Goal: Information Seeking & Learning: Learn about a topic

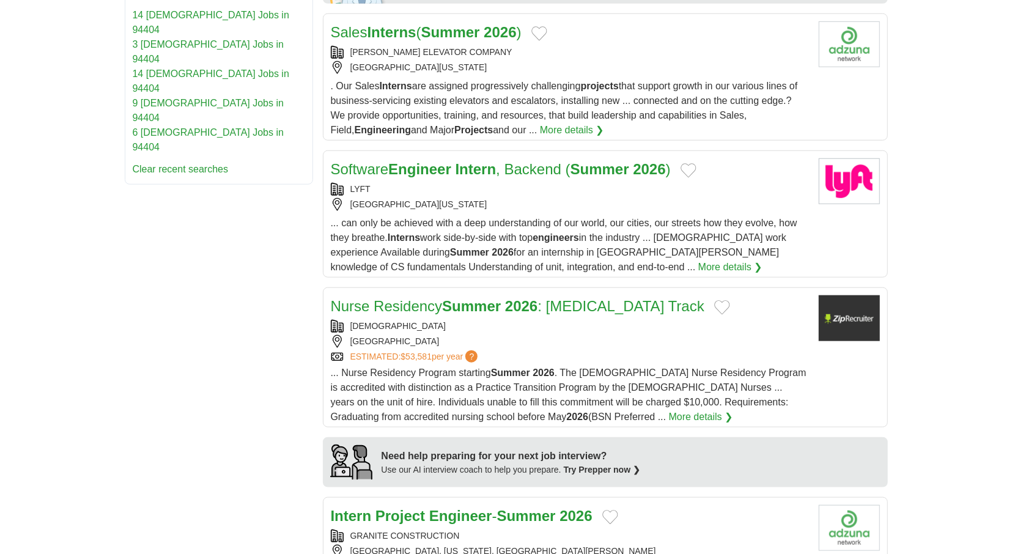
scroll to position [699, 0]
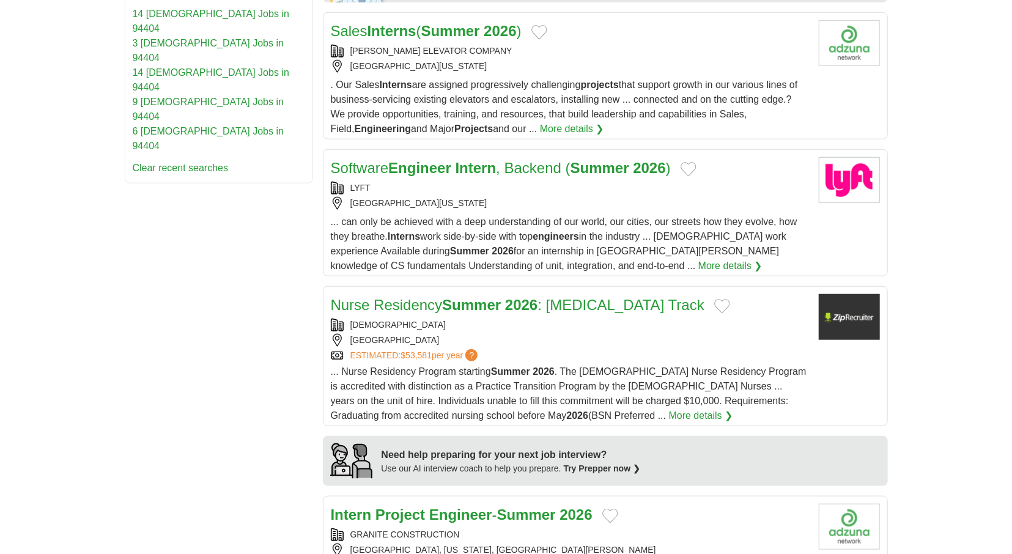
click at [494, 166] on strong "Intern" at bounding box center [475, 168] width 41 height 17
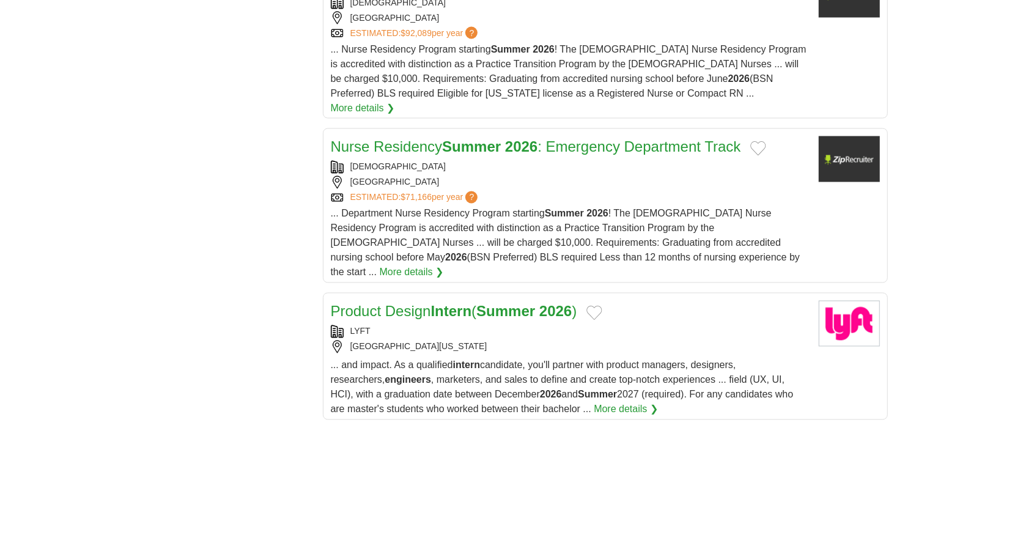
scroll to position [1399, 0]
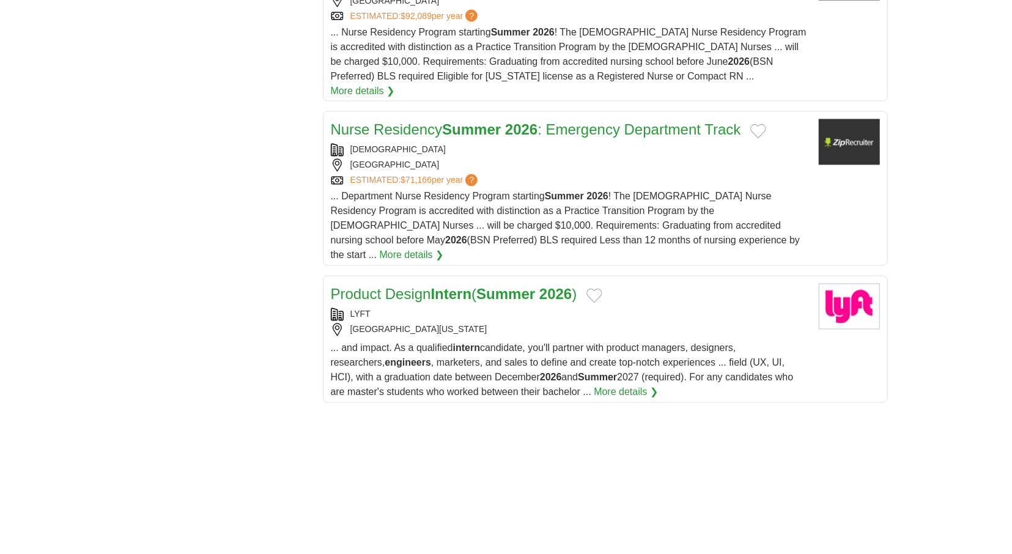
click at [418, 286] on link "Product Design Intern ( Summer 2026 )" at bounding box center [454, 294] width 246 height 17
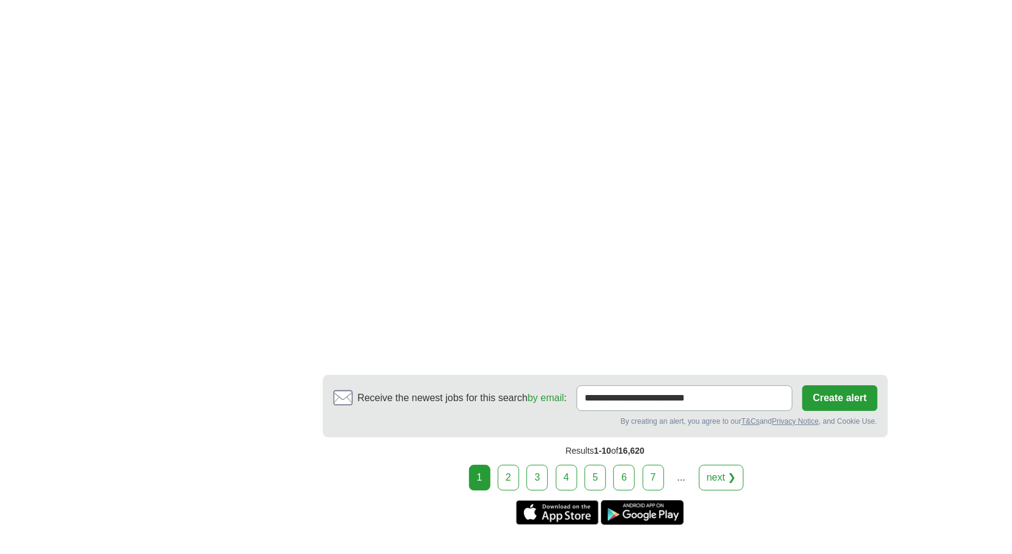
scroll to position [2289, 0]
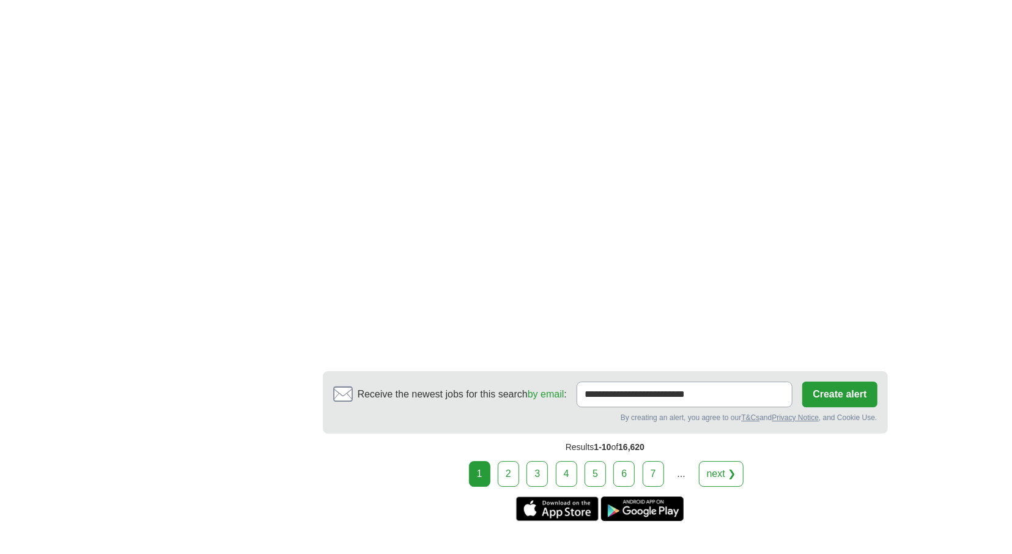
click at [518, 461] on link "2" at bounding box center [508, 474] width 21 height 26
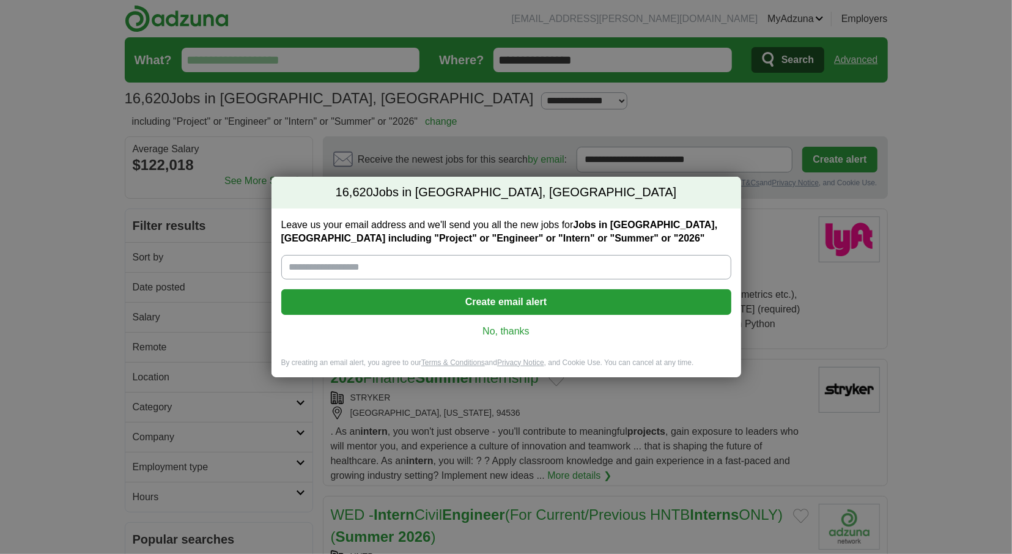
click at [510, 334] on link "No, thanks" at bounding box center [506, 331] width 430 height 13
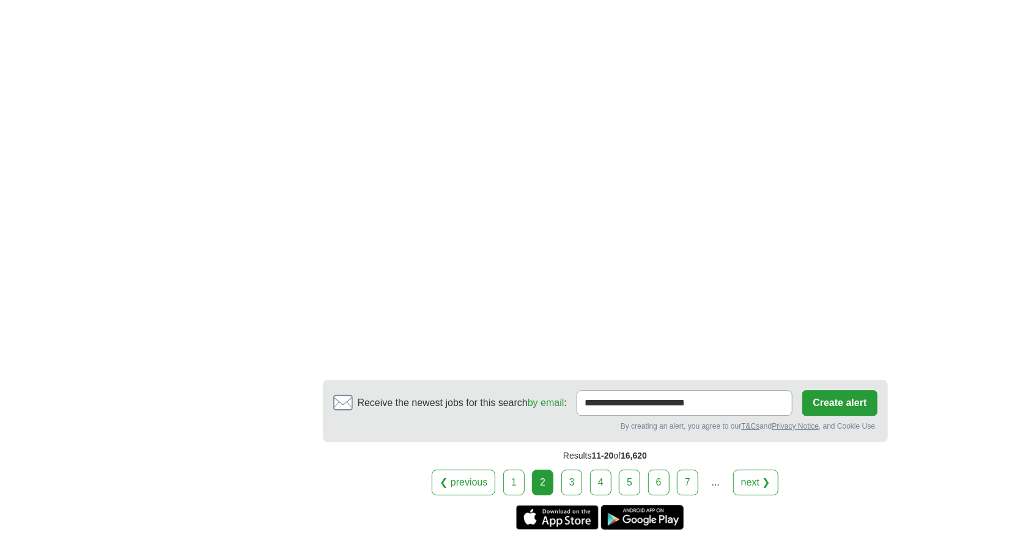
scroll to position [2225, 0]
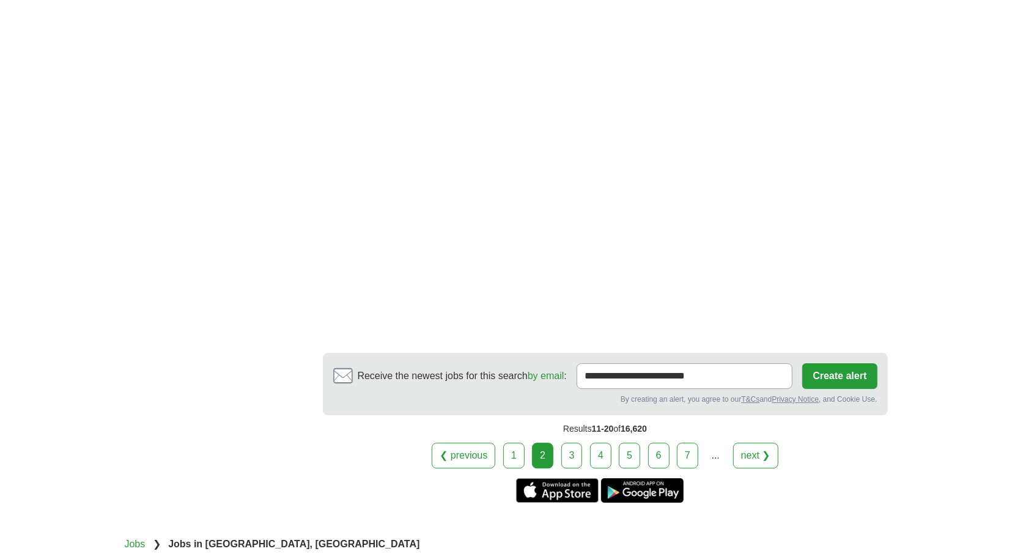
click at [573, 448] on link "3" at bounding box center [571, 456] width 21 height 26
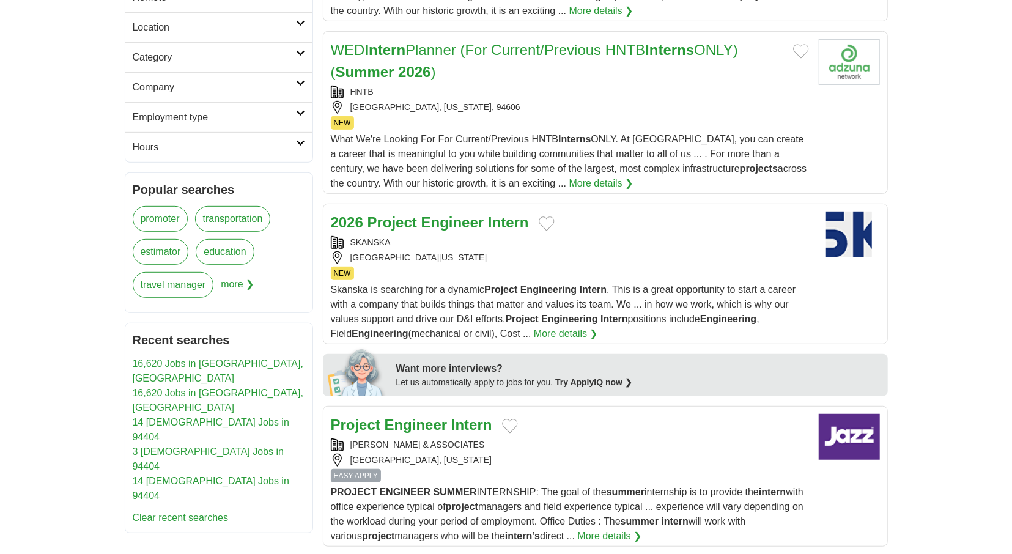
scroll to position [381, 0]
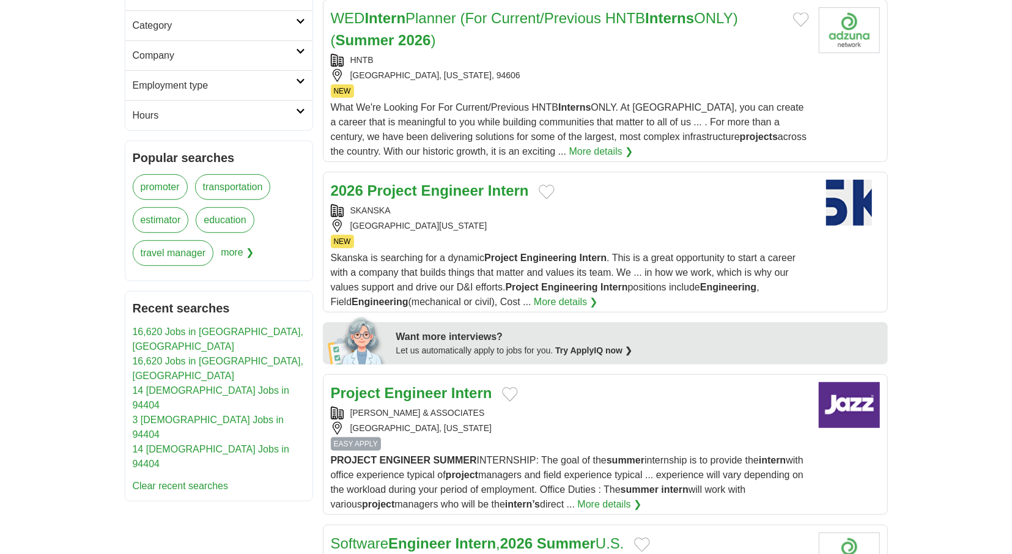
click at [432, 190] on strong "Engineer" at bounding box center [452, 190] width 63 height 17
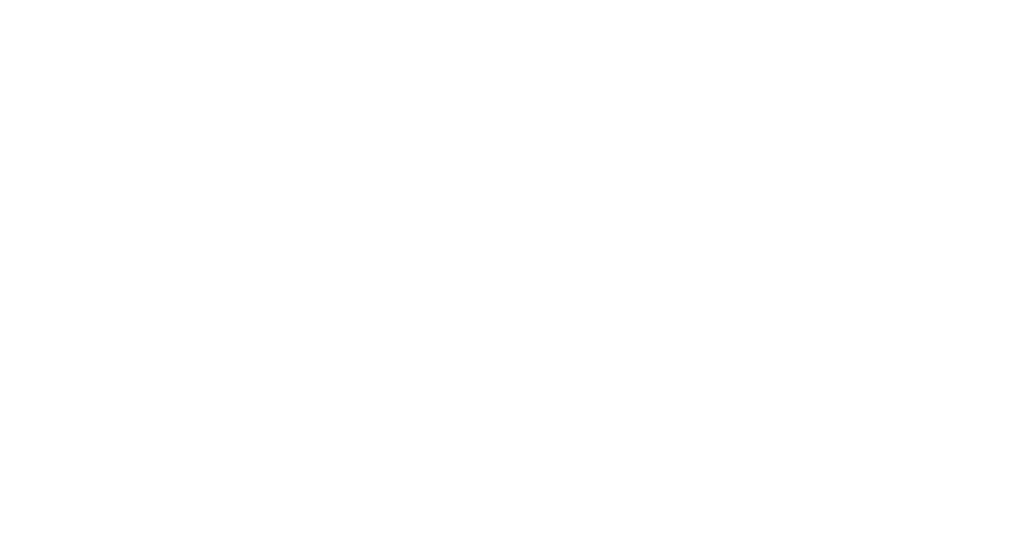
scroll to position [2098, 0]
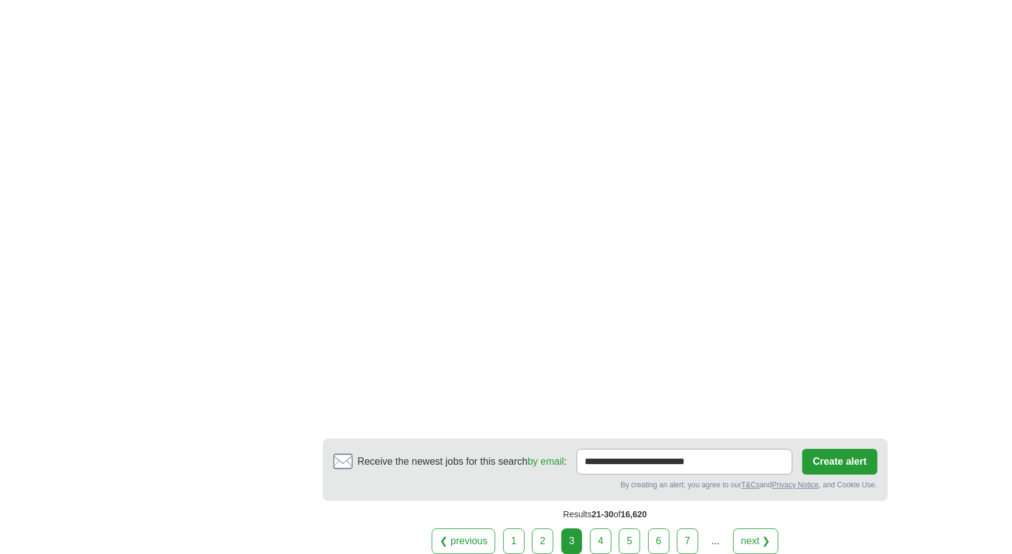
click at [605, 528] on link "4" at bounding box center [600, 541] width 21 height 26
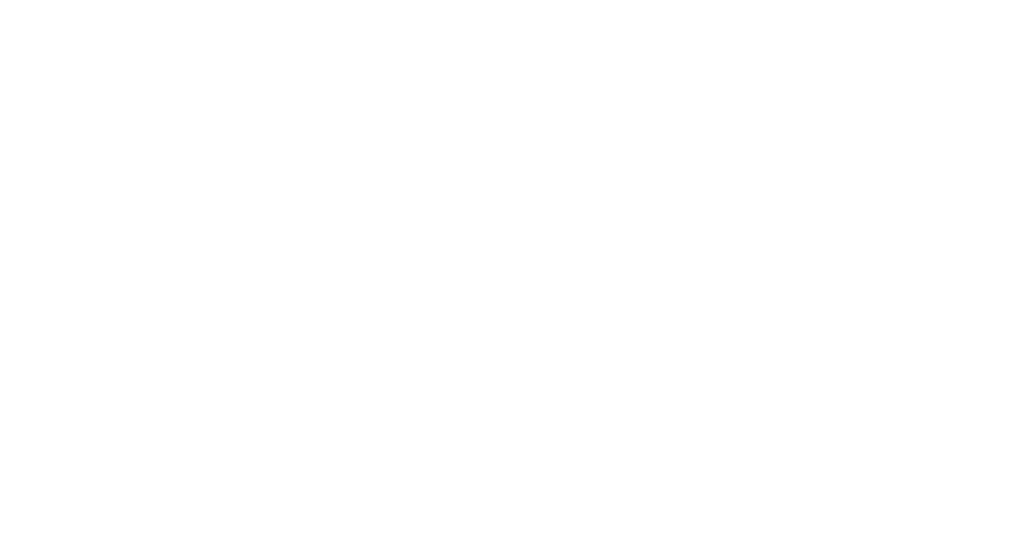
scroll to position [2098, 0]
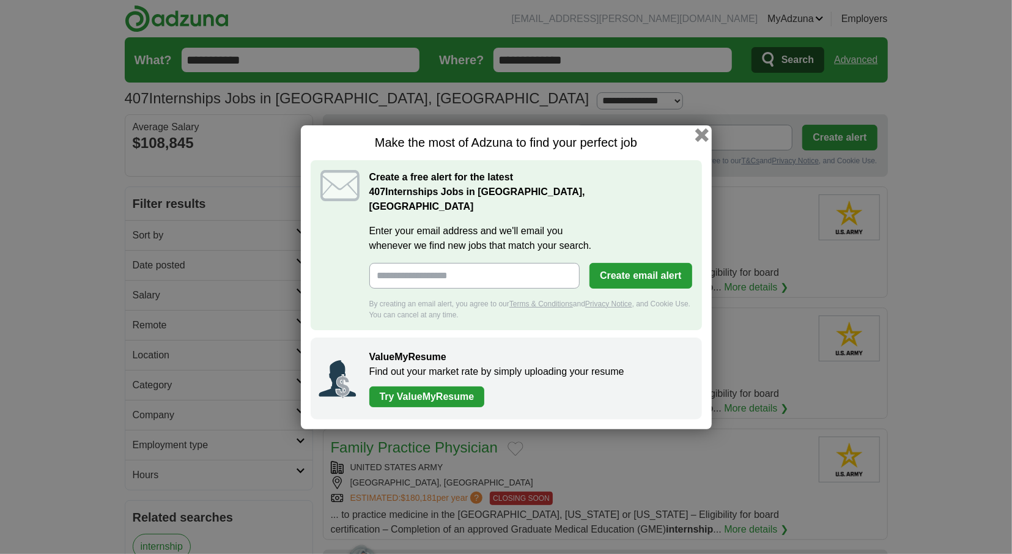
click at [701, 141] on button "button" at bounding box center [700, 134] width 13 height 13
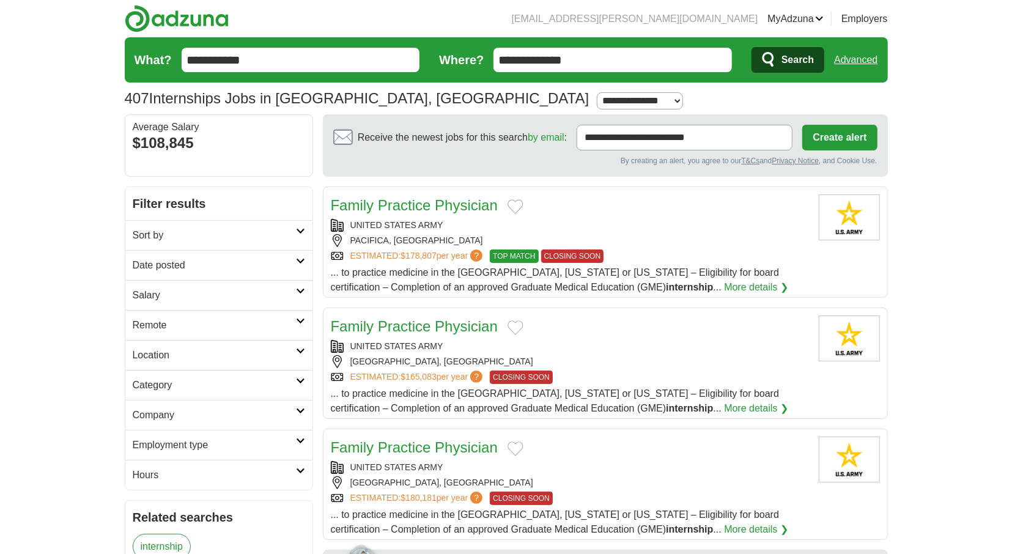
click at [260, 64] on input "**********" at bounding box center [301, 60] width 238 height 24
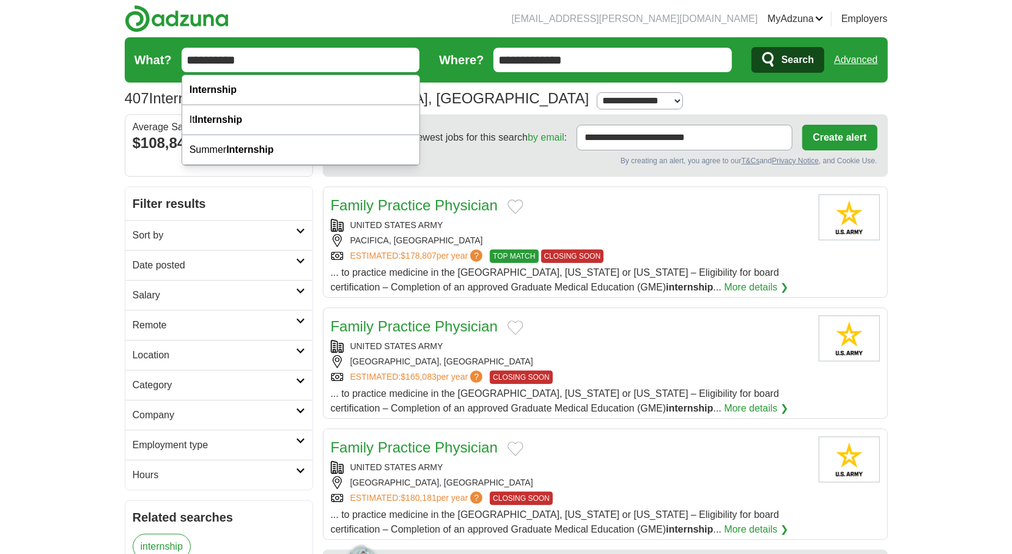
type input "**********"
click at [751, 47] on button "Search" at bounding box center [787, 60] width 73 height 26
click at [257, 61] on input "**********" at bounding box center [301, 60] width 238 height 24
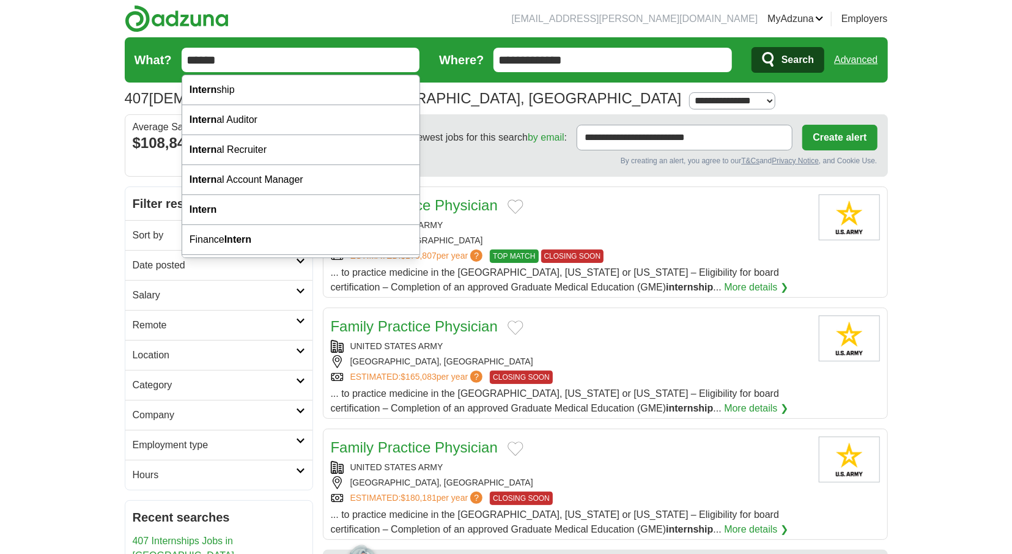
type input "******"
click at [751, 47] on button "Search" at bounding box center [787, 60] width 73 height 26
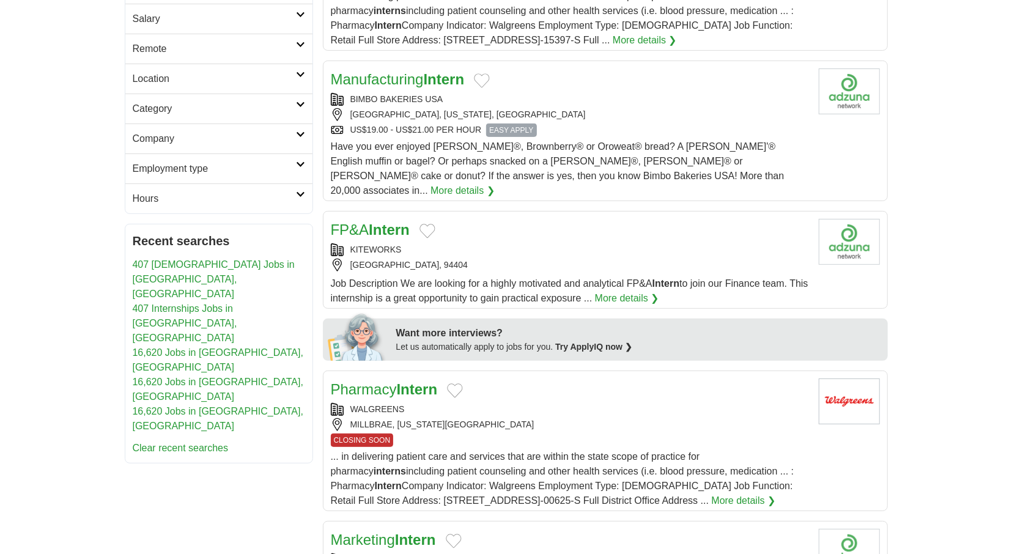
scroll to position [127, 0]
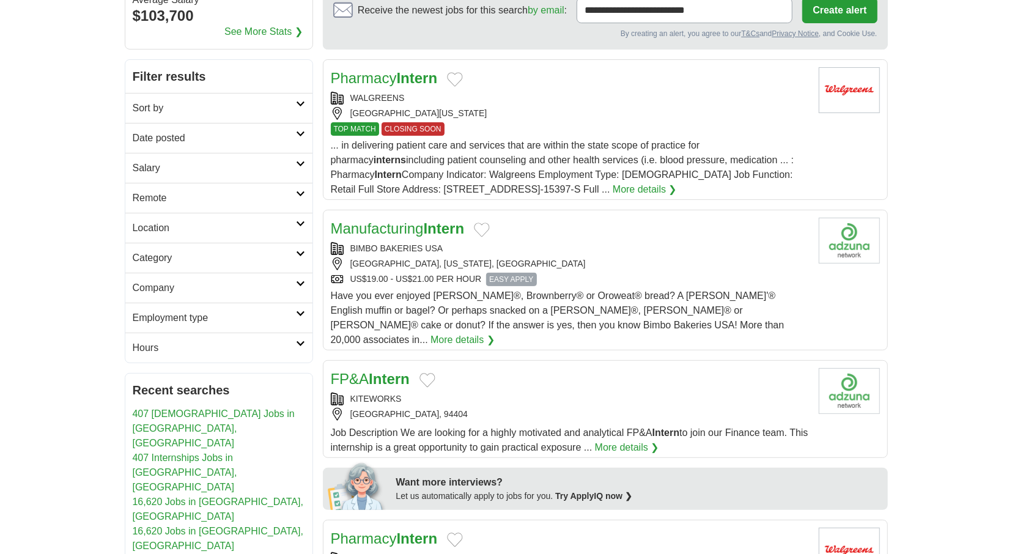
click at [301, 253] on icon at bounding box center [300, 254] width 9 height 6
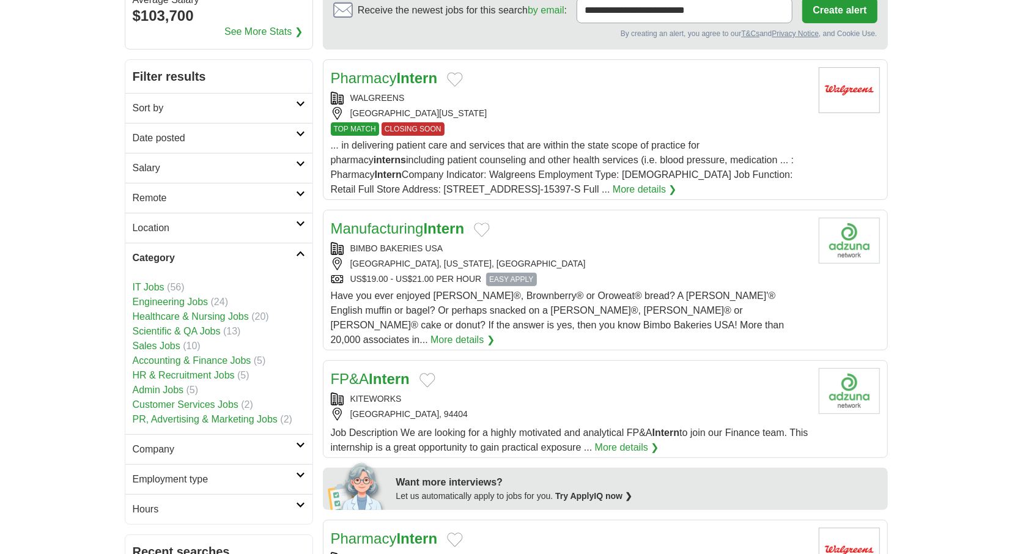
click at [300, 255] on link "Category" at bounding box center [218, 258] width 187 height 30
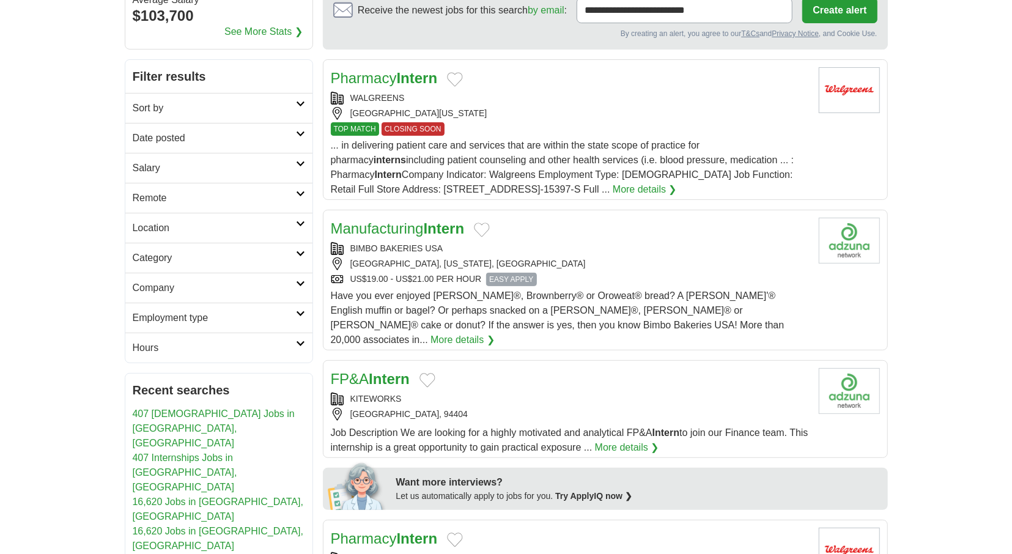
click at [303, 312] on icon at bounding box center [300, 314] width 9 height 6
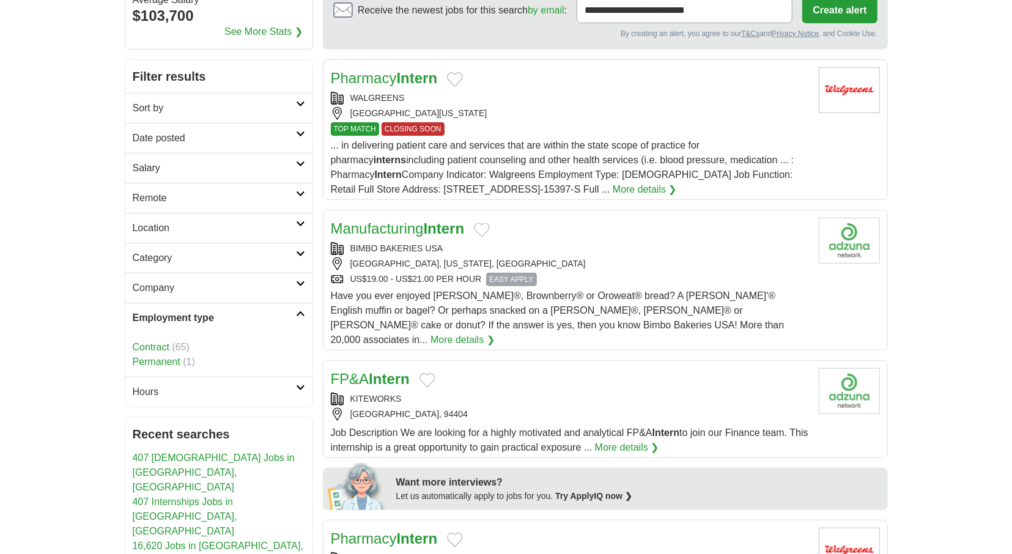
click at [303, 312] on icon at bounding box center [300, 314] width 9 height 6
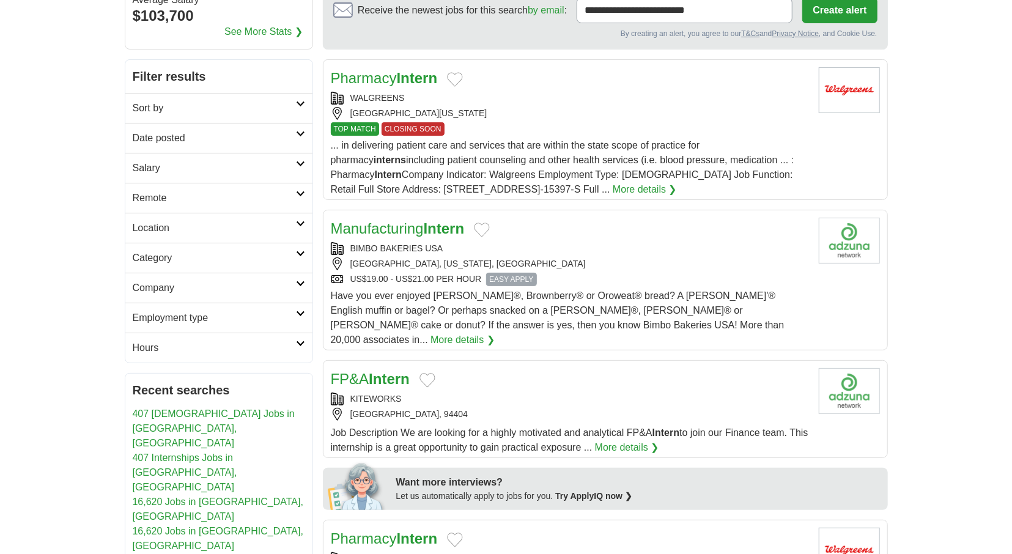
click at [300, 344] on link "Hours" at bounding box center [218, 348] width 187 height 30
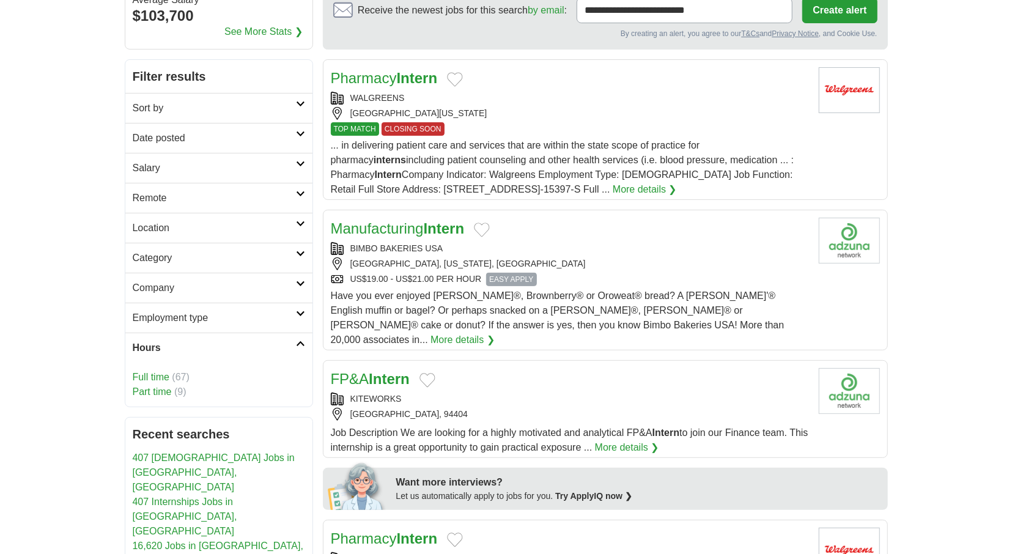
click at [300, 344] on link "Hours" at bounding box center [218, 348] width 187 height 30
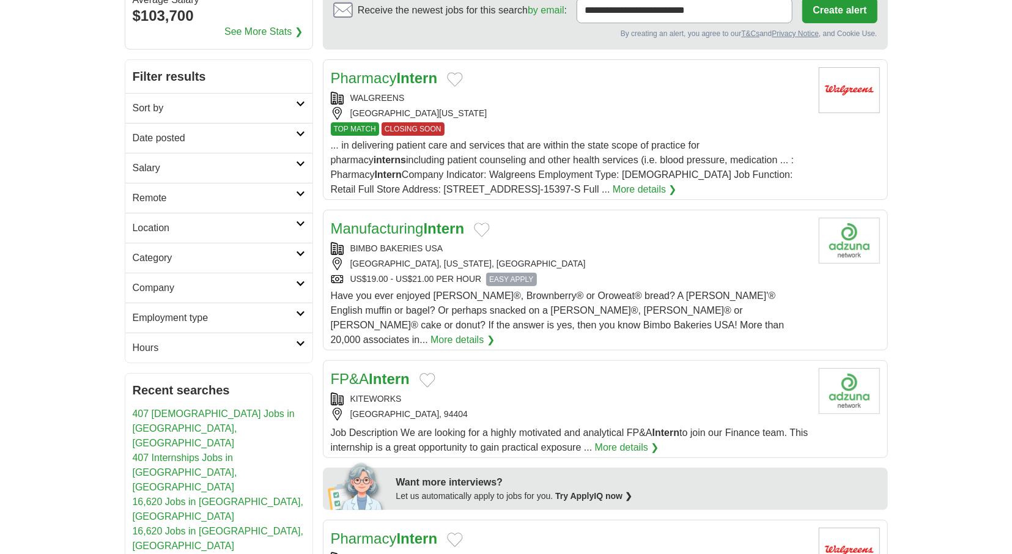
scroll to position [0, 0]
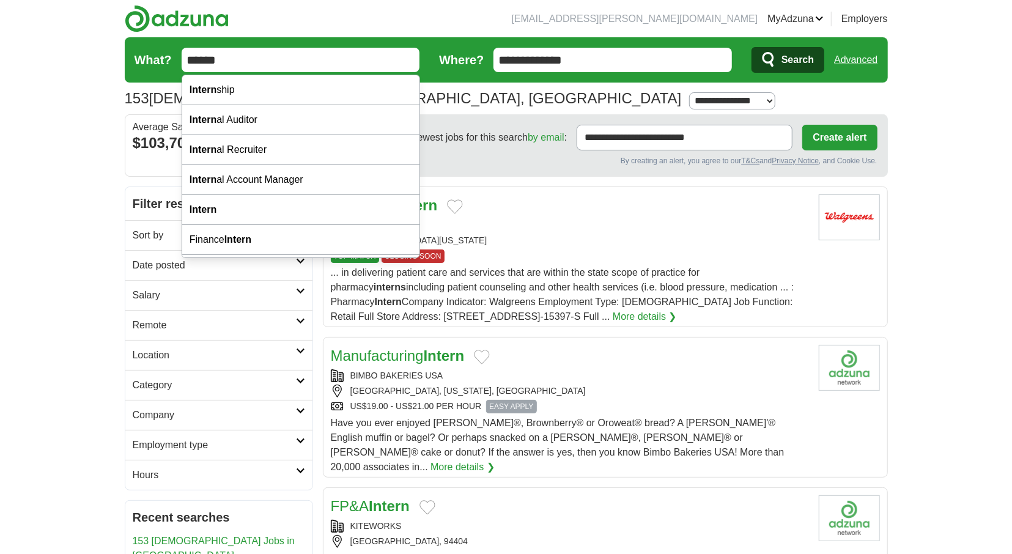
click at [284, 62] on input "******" at bounding box center [301, 60] width 238 height 24
type input "**********"
click at [751, 47] on button "Search" at bounding box center [787, 60] width 73 height 26
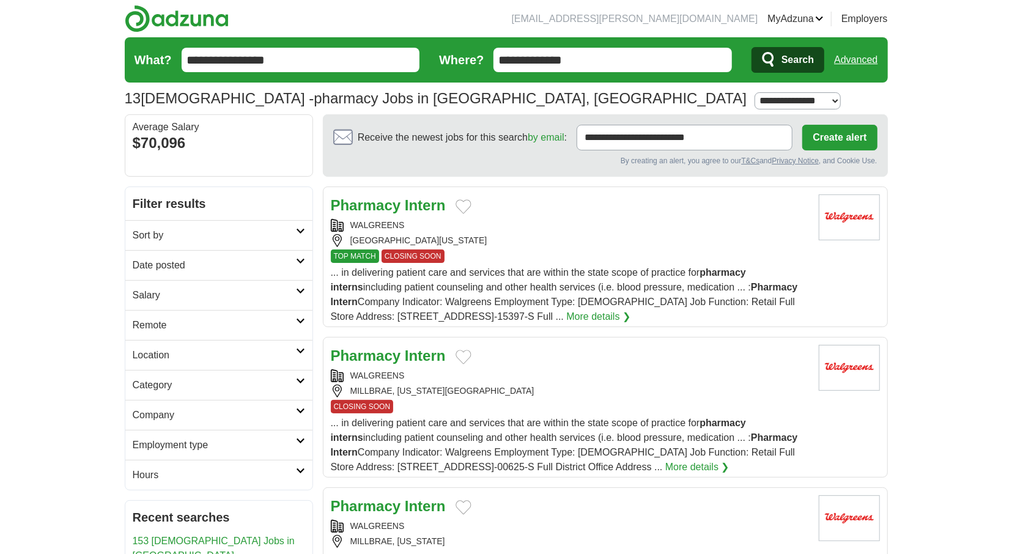
click at [284, 62] on input "**********" at bounding box center [301, 60] width 238 height 24
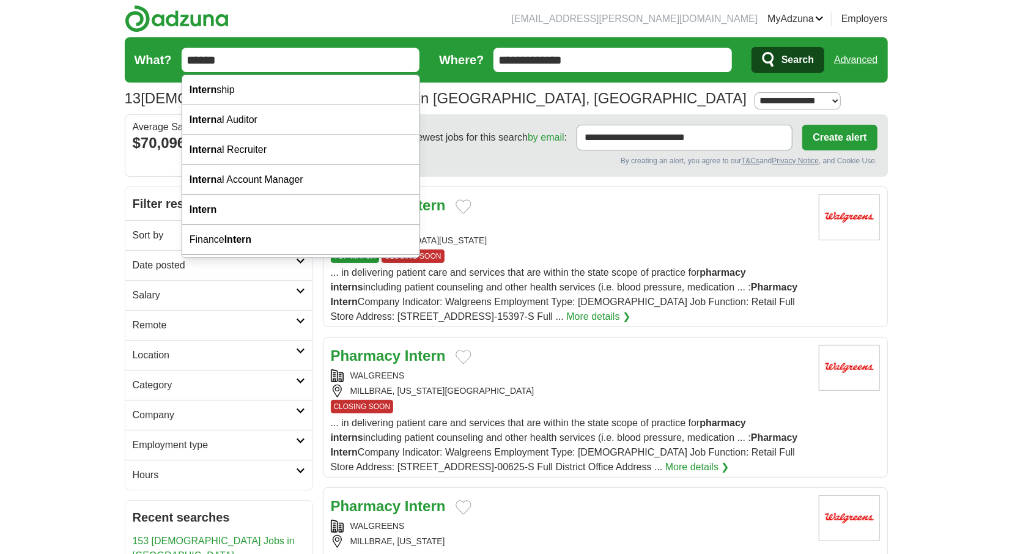
type input "******"
click at [751, 47] on button "Search" at bounding box center [787, 60] width 73 height 26
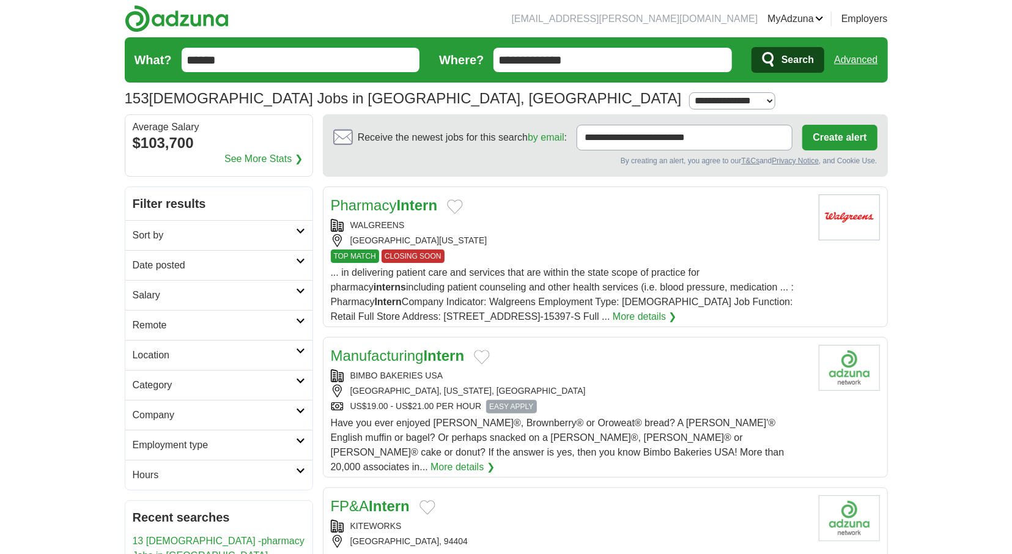
click at [297, 381] on link "Category" at bounding box center [218, 385] width 187 height 30
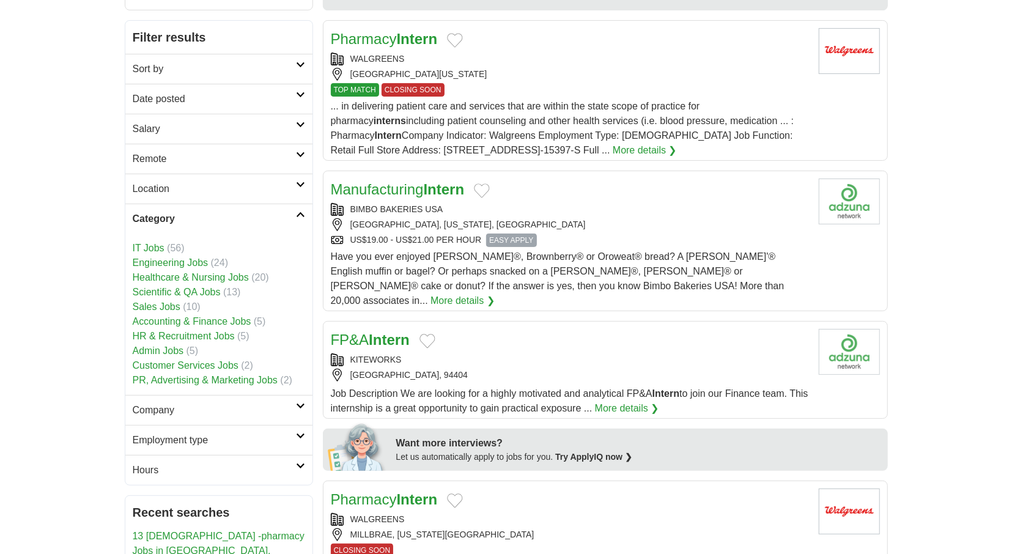
scroll to position [191, 0]
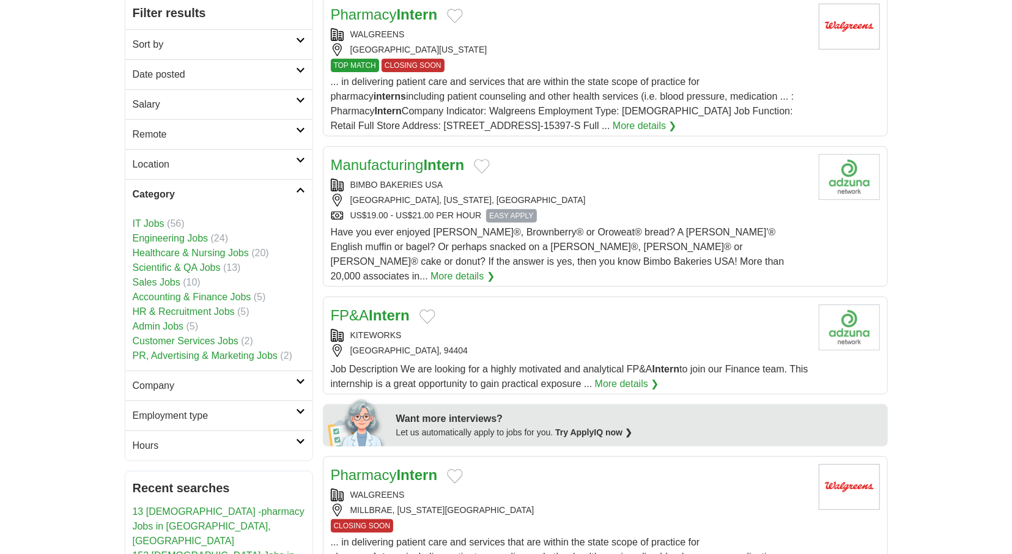
click at [153, 219] on link "IT Jobs" at bounding box center [149, 223] width 32 height 10
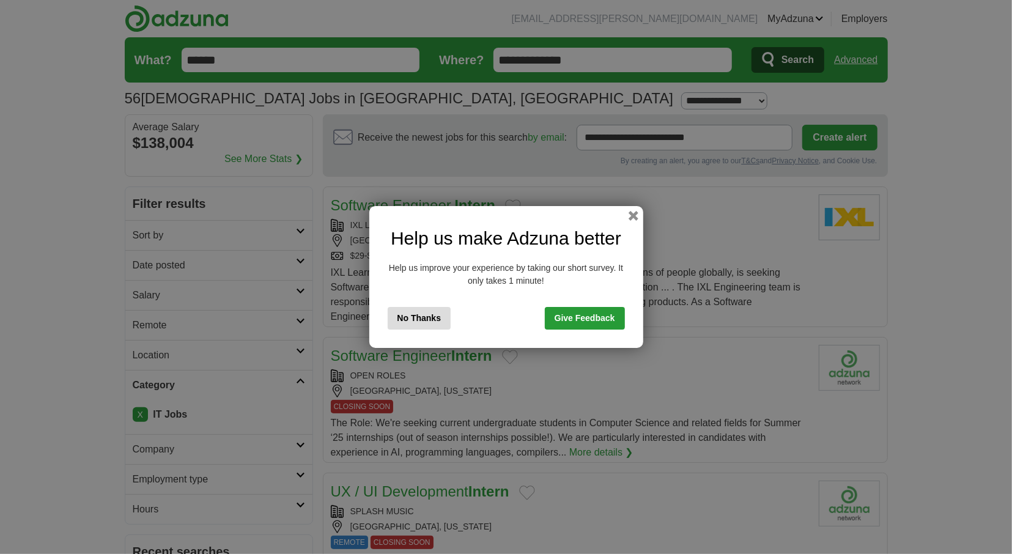
click at [421, 315] on button "No Thanks" at bounding box center [420, 318] width 64 height 23
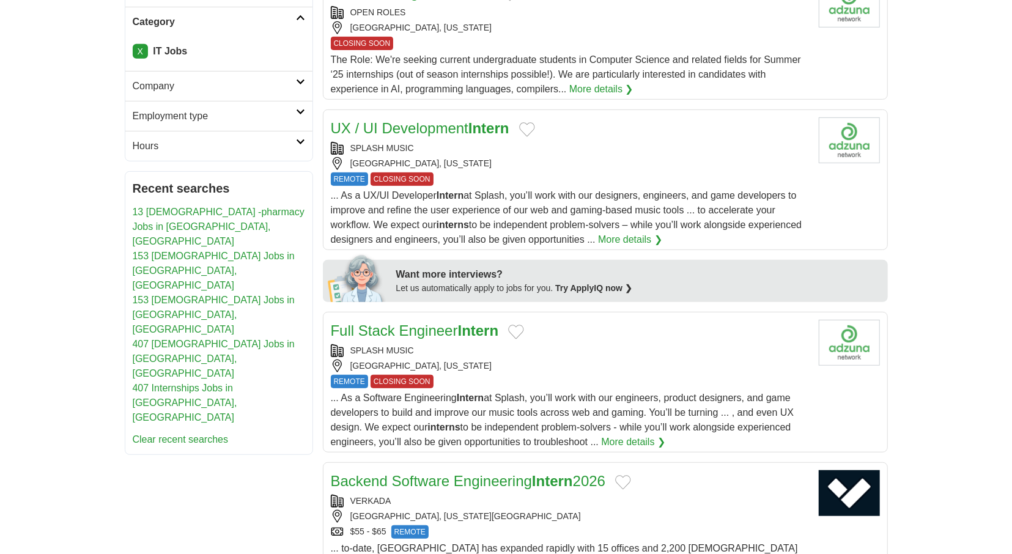
scroll to position [381, 0]
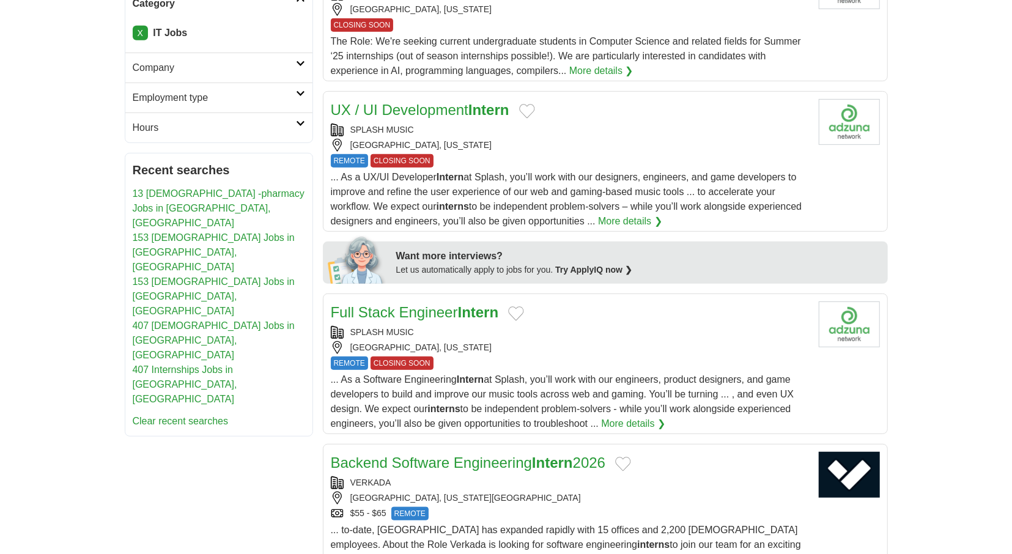
click at [391, 104] on link "UX / UI Development Intern" at bounding box center [420, 109] width 178 height 17
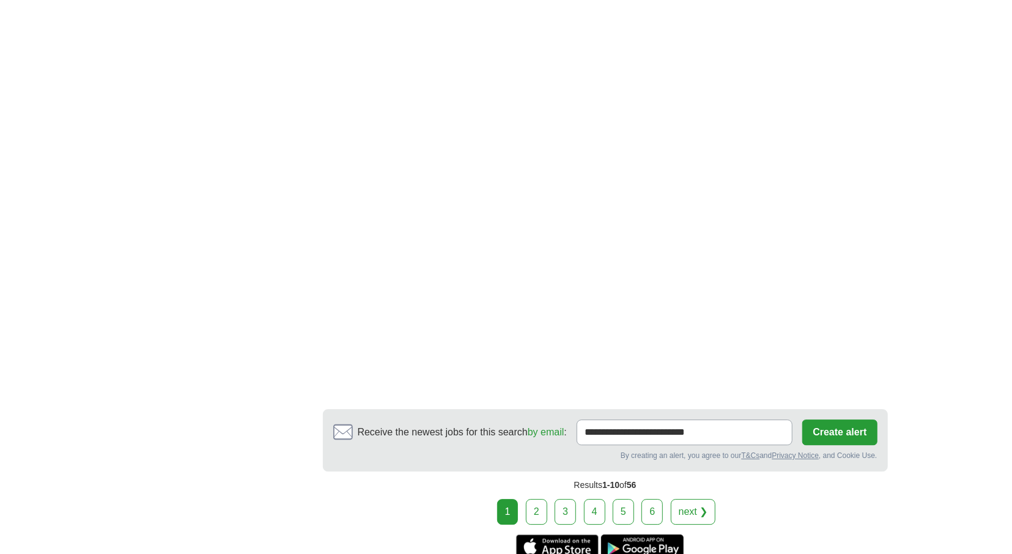
scroll to position [2098, 0]
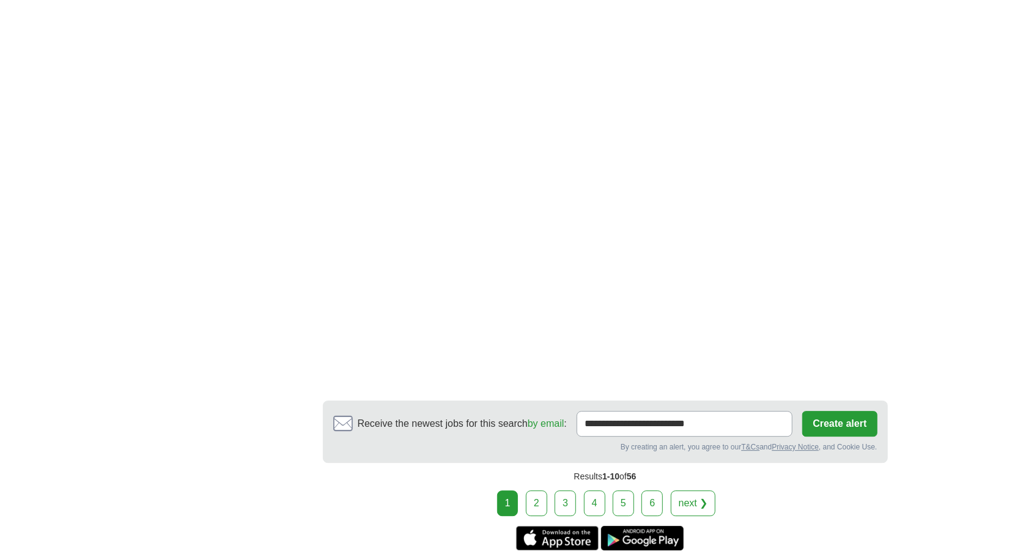
click at [531, 491] on link "2" at bounding box center [536, 503] width 21 height 26
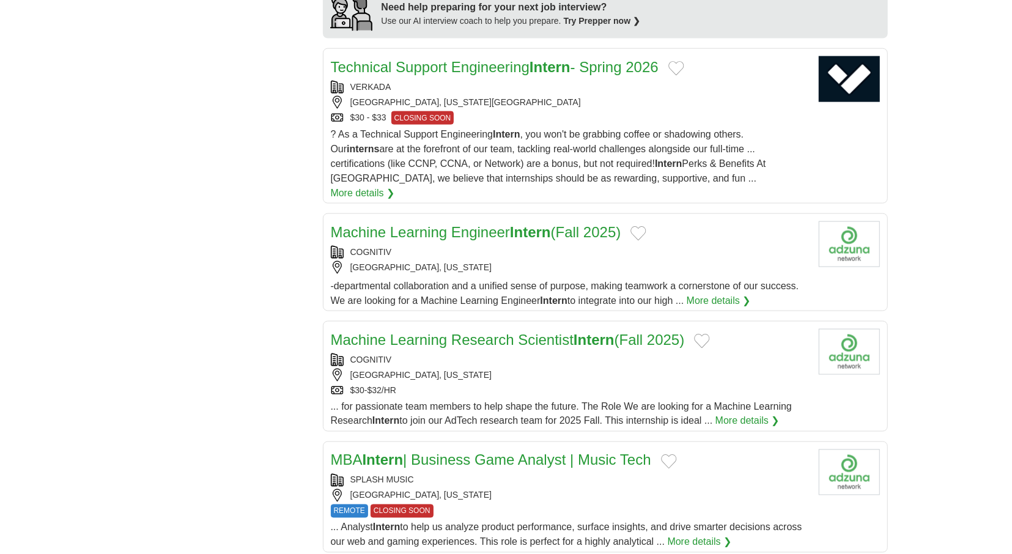
scroll to position [1208, 0]
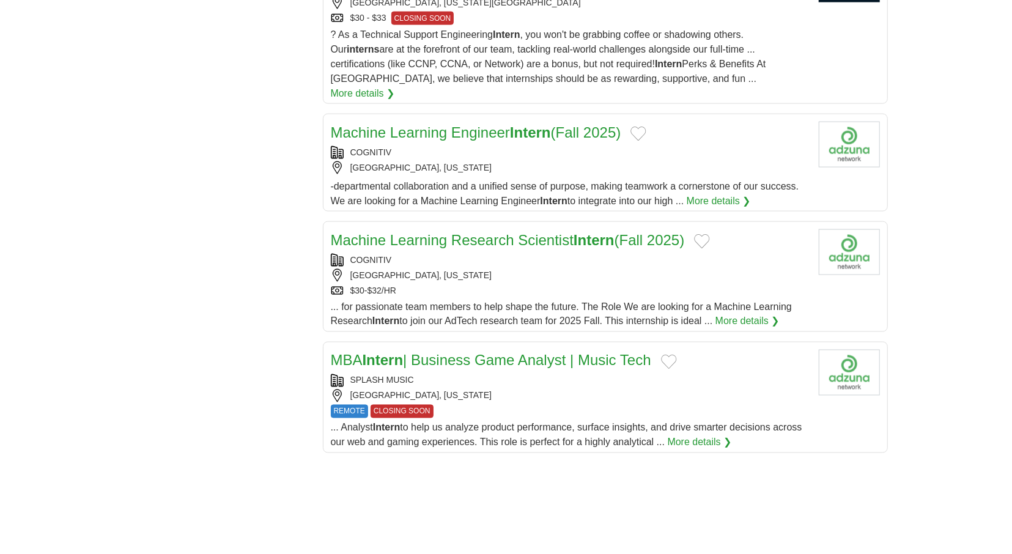
click at [480, 124] on link "Machine Learning Engineer Intern (Fall 2025)" at bounding box center [476, 132] width 290 height 17
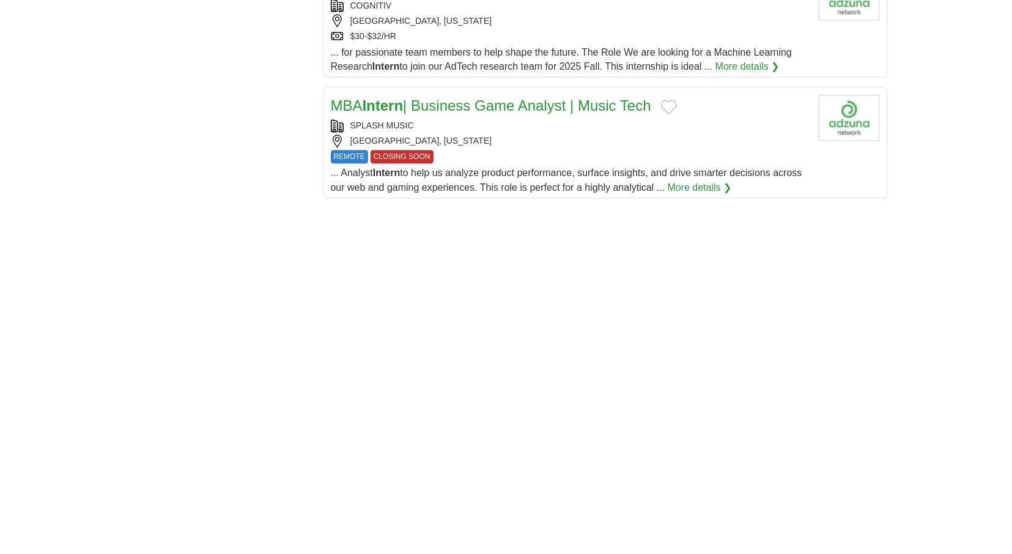
scroll to position [1844, 0]
